Goal: Task Accomplishment & Management: Manage account settings

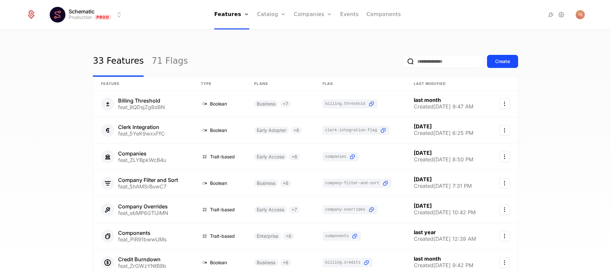
click at [273, 33] on link "Plans" at bounding box center [282, 31] width 34 height 5
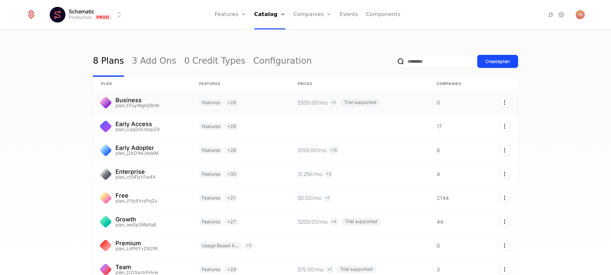
click at [252, 106] on link at bounding box center [240, 103] width 98 height 24
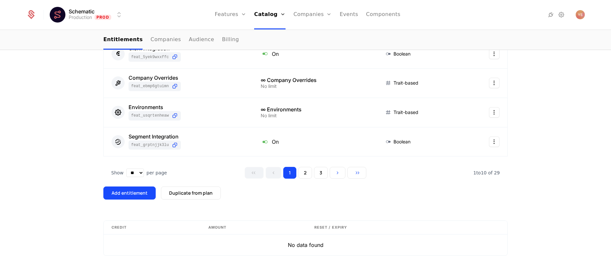
scroll to position [332, 0]
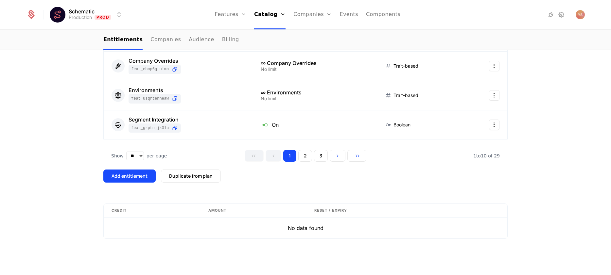
click at [145, 176] on div "Add entitlement" at bounding box center [130, 176] width 36 height 7
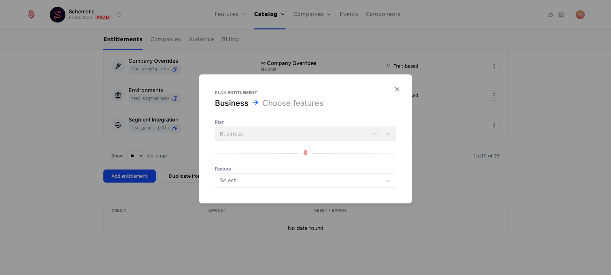
click at [265, 180] on div at bounding box center [298, 180] width 159 height 9
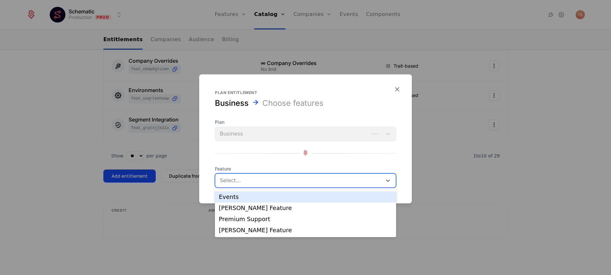
click at [264, 198] on div "Events" at bounding box center [305, 197] width 173 height 6
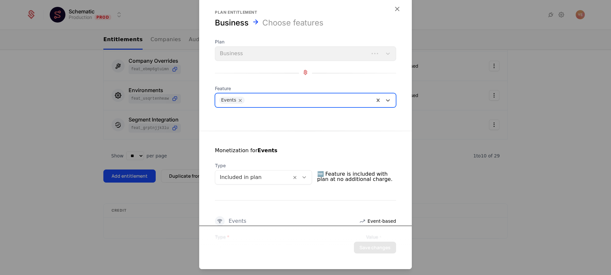
click at [305, 103] on div at bounding box center [309, 100] width 124 height 9
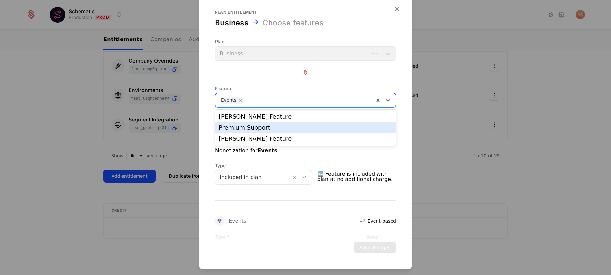
click at [298, 132] on div "Premium Support" at bounding box center [305, 127] width 181 height 11
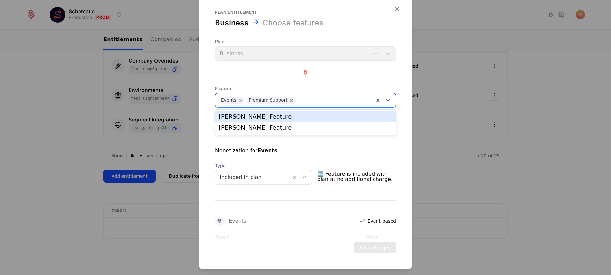
click at [325, 97] on div at bounding box center [334, 100] width 72 height 9
click at [314, 121] on div "[PERSON_NAME] Feature" at bounding box center [305, 116] width 181 height 11
click at [365, 104] on div at bounding box center [367, 100] width 5 height 9
click at [348, 116] on div "[PERSON_NAME] Feature" at bounding box center [305, 117] width 173 height 6
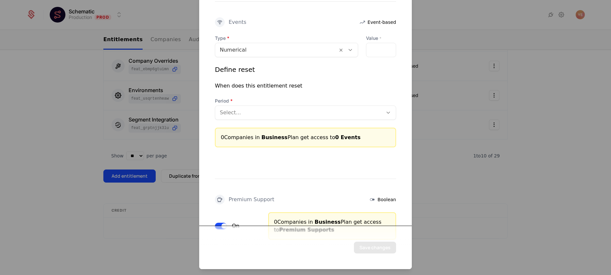
scroll to position [0, 0]
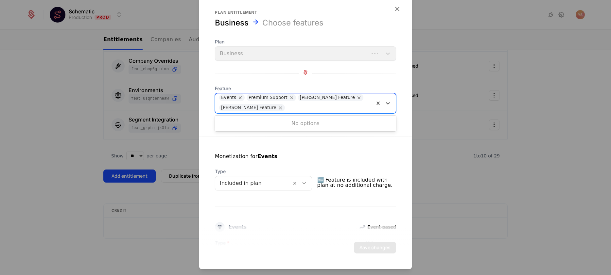
click at [341, 104] on div at bounding box center [328, 107] width 83 height 9
click at [341, 105] on div at bounding box center [328, 107] width 83 height 9
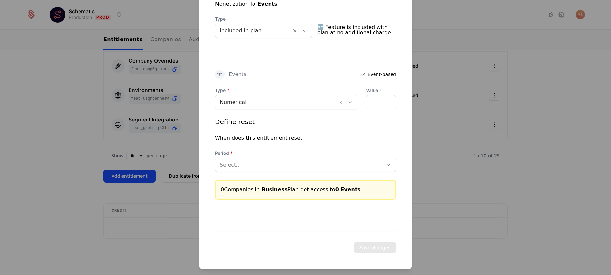
scroll to position [154, 0]
